Goal: Transaction & Acquisition: Book appointment/travel/reservation

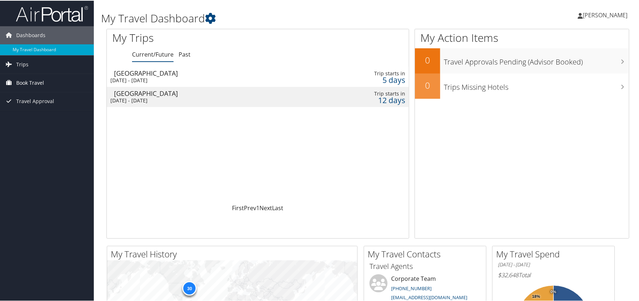
click at [14, 79] on link "Book Travel" at bounding box center [47, 82] width 94 height 18
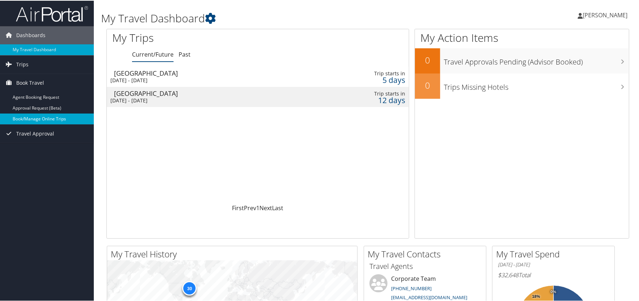
click at [37, 114] on link "Book/Manage Online Trips" at bounding box center [47, 118] width 94 height 11
